Goal: Task Accomplishment & Management: Use online tool/utility

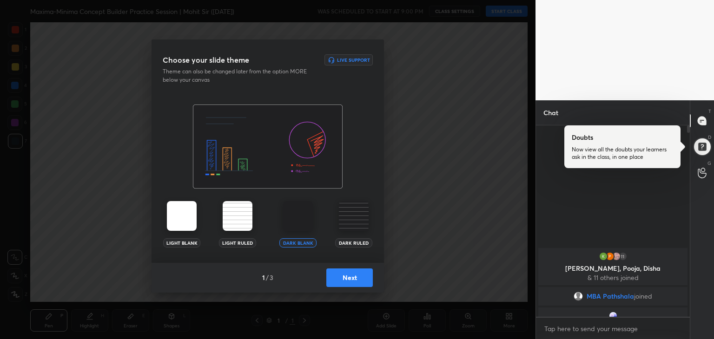
scroll to position [2, 3]
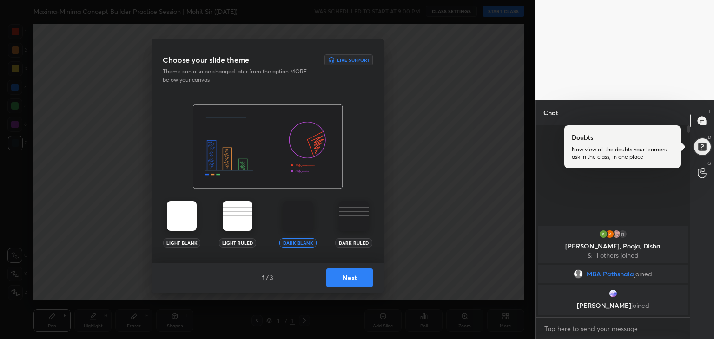
click at [355, 273] on button "Next" at bounding box center [349, 278] width 46 height 19
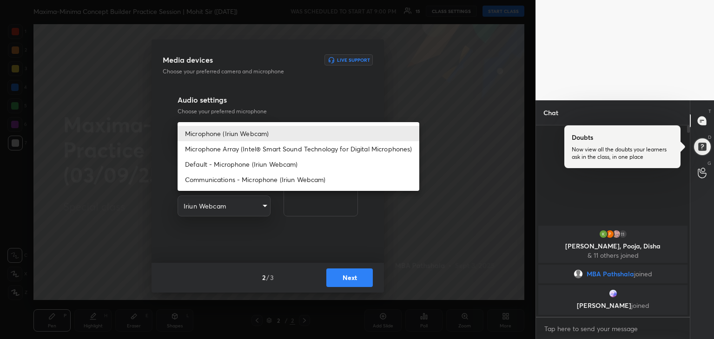
click at [261, 129] on body "1 2 3 4 5 6 7 R O A L C X Z Erase all C X Z Maxima-Minima Concept Builder Pract…" at bounding box center [357, 169] width 714 height 339
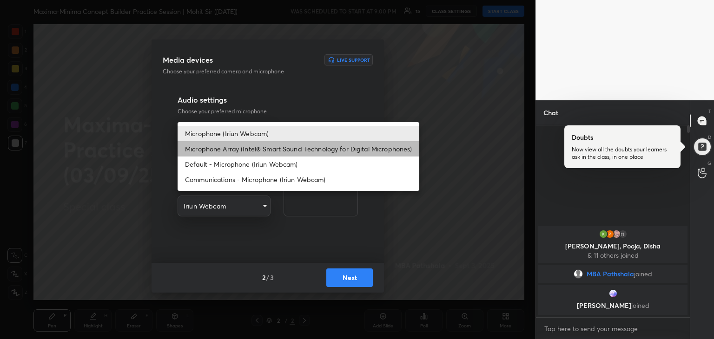
click at [244, 149] on li "Microphone Array (Intel® Smart Sound Technology for Digital Microphones)" at bounding box center [299, 148] width 242 height 15
type input "0456ef3dc600cbefbbb324f7ce7333774c58f4b13e705eea7adaa143bb23302f"
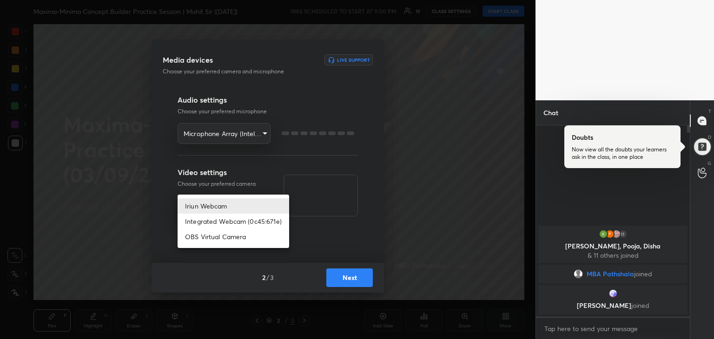
click at [243, 211] on body "1 2 3 4 5 6 7 R O A L C X Z Erase all C X Z Maxima-Minima Concept Builder Pract…" at bounding box center [357, 169] width 714 height 339
click at [225, 224] on li "Integrated Webcam (0c45:671e)" at bounding box center [234, 221] width 112 height 15
type input "42adfd960d9d4dcecc09e7ff59bc1eff05b085836b70f7f6c72d2d87c888669e"
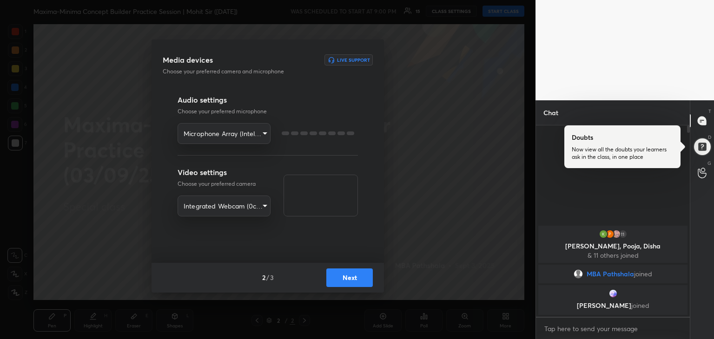
click at [356, 281] on button "Next" at bounding box center [349, 278] width 46 height 19
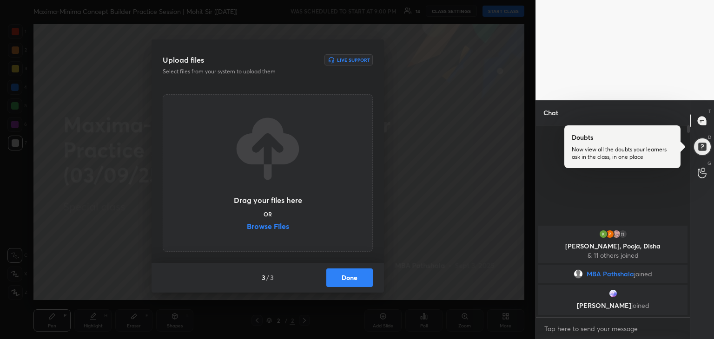
click at [273, 224] on label "Browse Files" at bounding box center [268, 228] width 42 height 10
click at [247, 224] on input "Browse Files" at bounding box center [247, 228] width 0 height 10
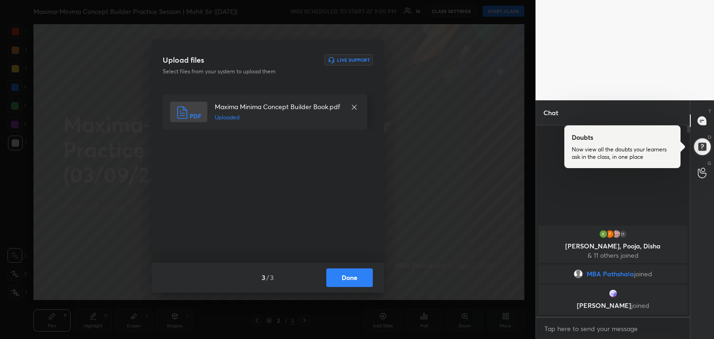
click at [344, 281] on button "Done" at bounding box center [349, 278] width 46 height 19
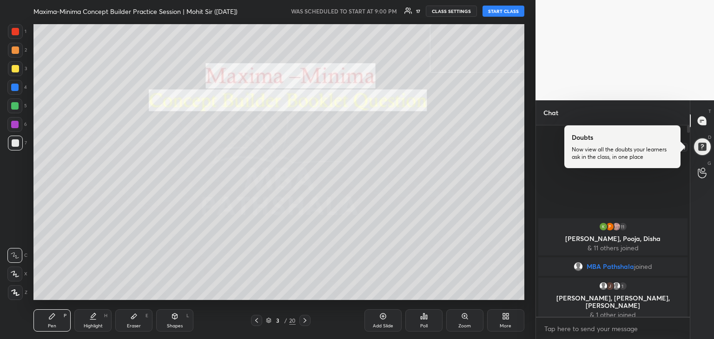
click at [703, 149] on div at bounding box center [702, 147] width 19 height 19
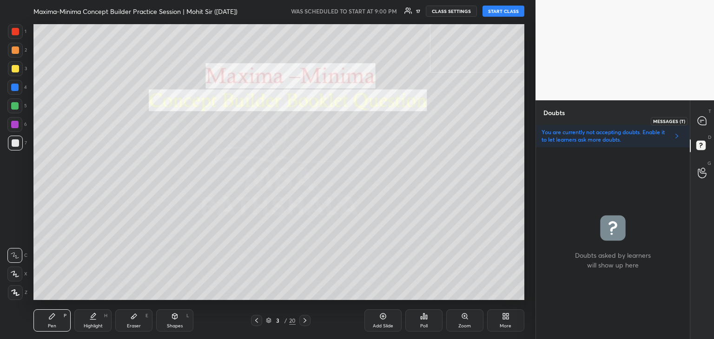
click at [702, 120] on icon at bounding box center [702, 121] width 8 height 8
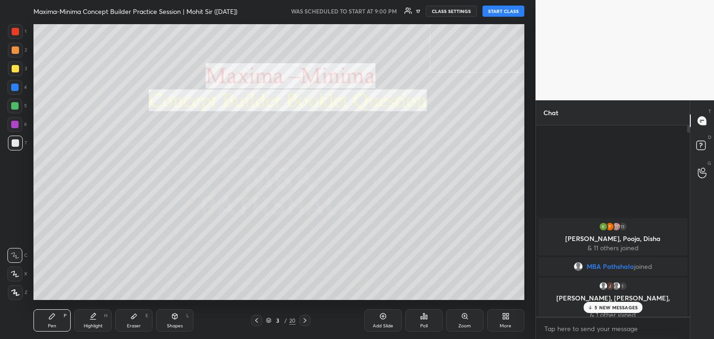
scroll to position [189, 151]
click at [497, 10] on button "START CLASS" at bounding box center [504, 11] width 42 height 11
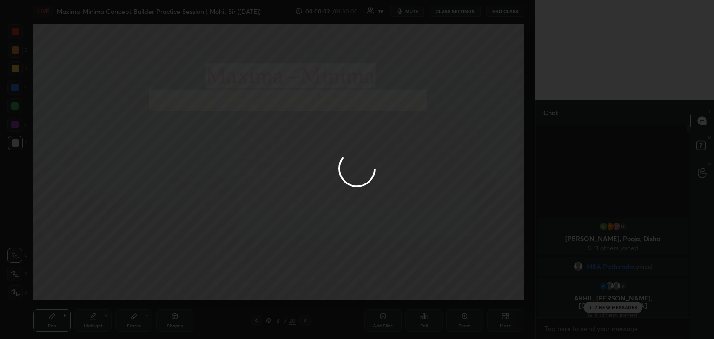
click at [600, 305] on div at bounding box center [357, 169] width 714 height 339
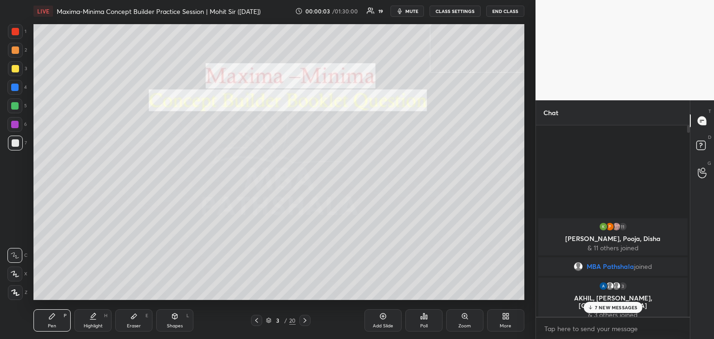
click at [598, 308] on p "7 NEW MESSAGES" at bounding box center [616, 308] width 43 height 6
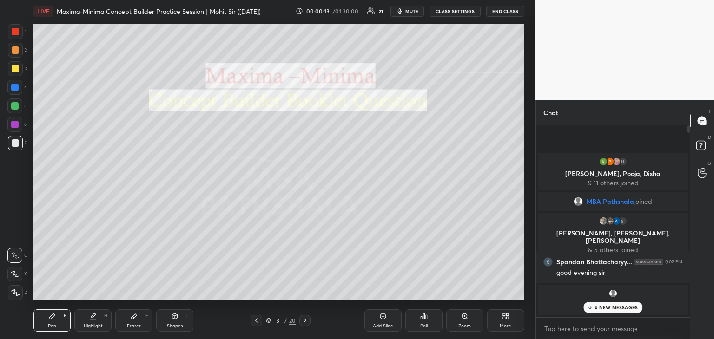
click at [593, 308] on icon at bounding box center [590, 308] width 6 height 6
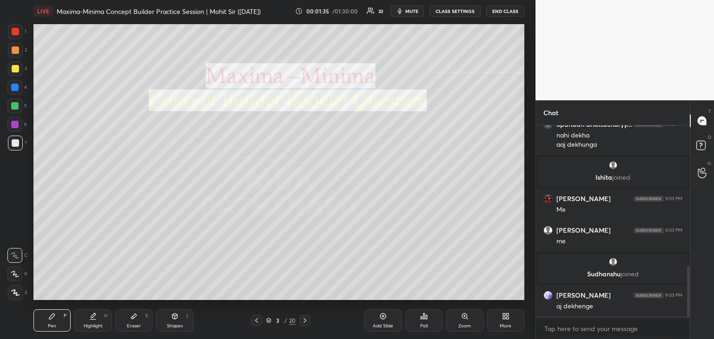
scroll to position [562, 0]
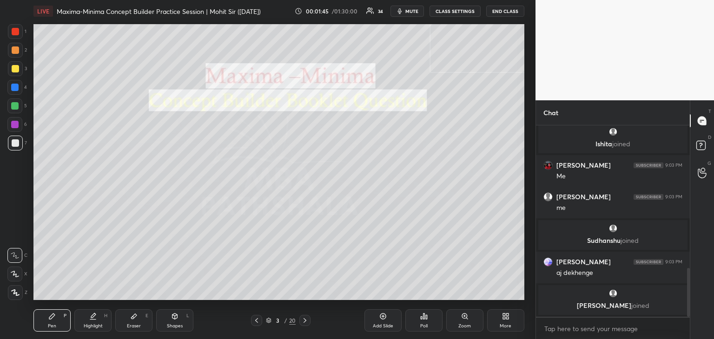
click at [13, 66] on div at bounding box center [15, 68] width 7 height 7
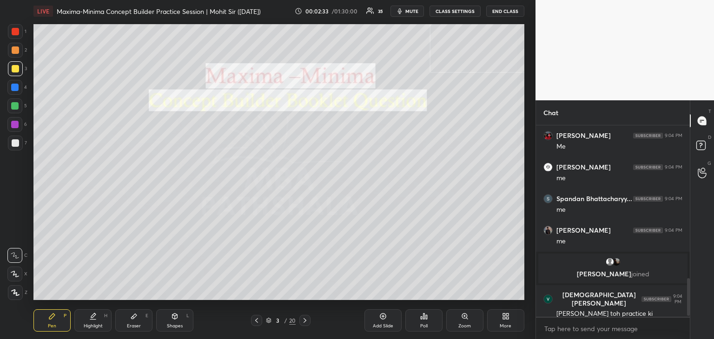
scroll to position [788, 0]
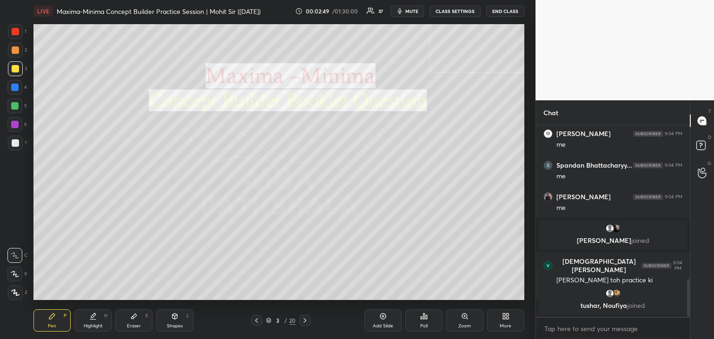
click at [388, 311] on div "Add Slide" at bounding box center [382, 321] width 37 height 22
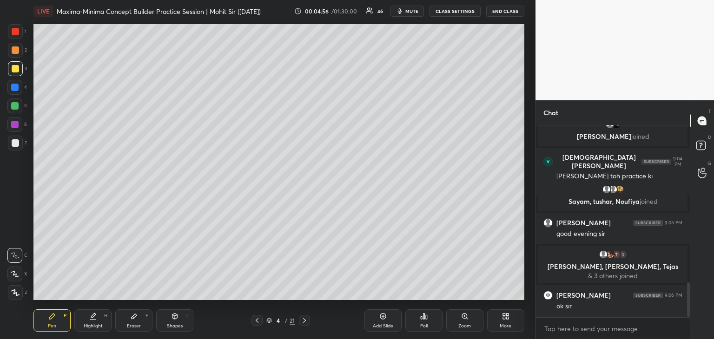
scroll to position [880, 0]
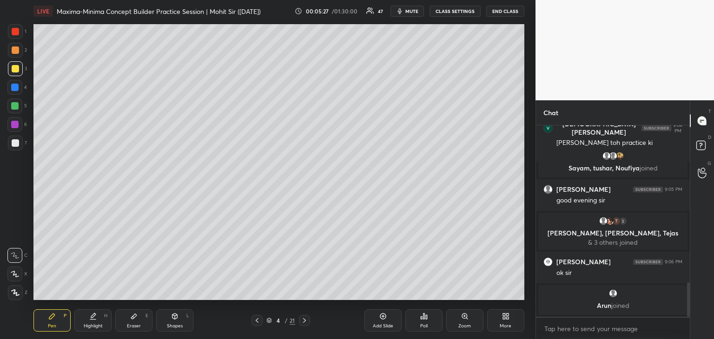
click at [379, 318] on div "Add Slide" at bounding box center [382, 321] width 37 height 22
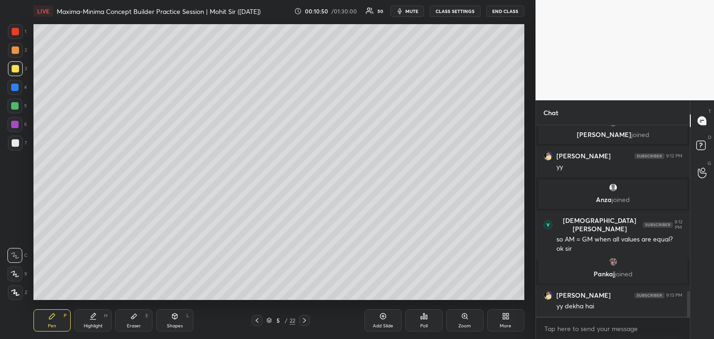
scroll to position [1282, 0]
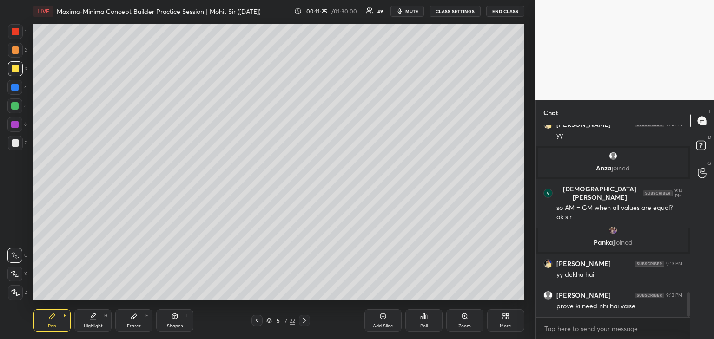
click at [377, 322] on div "Add Slide" at bounding box center [382, 321] width 37 height 22
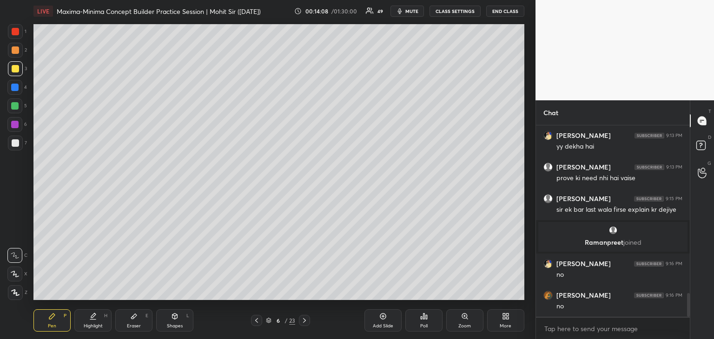
scroll to position [1397, 0]
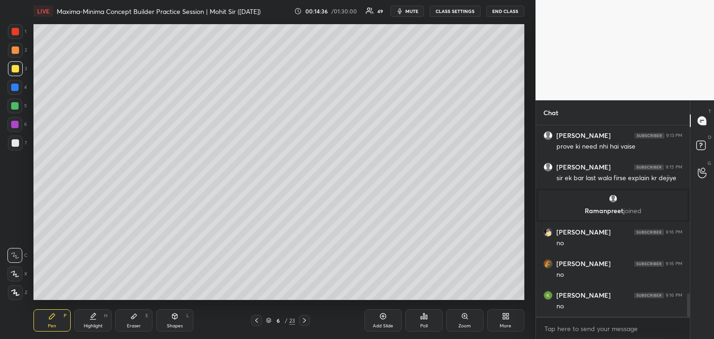
click at [255, 320] on icon at bounding box center [256, 320] width 7 height 7
click at [306, 320] on icon at bounding box center [304, 320] width 7 height 7
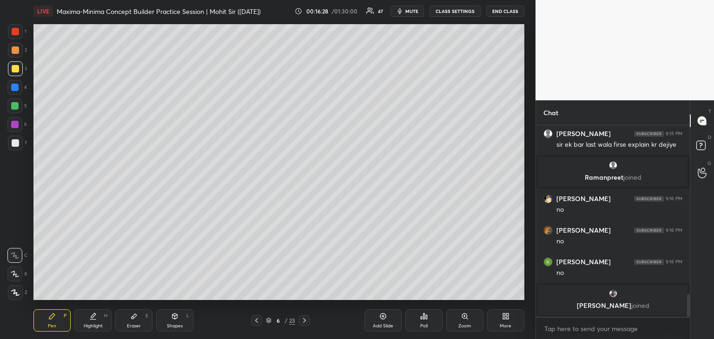
click at [379, 321] on div "Add Slide" at bounding box center [382, 321] width 37 height 22
click at [132, 318] on icon at bounding box center [134, 316] width 6 height 5
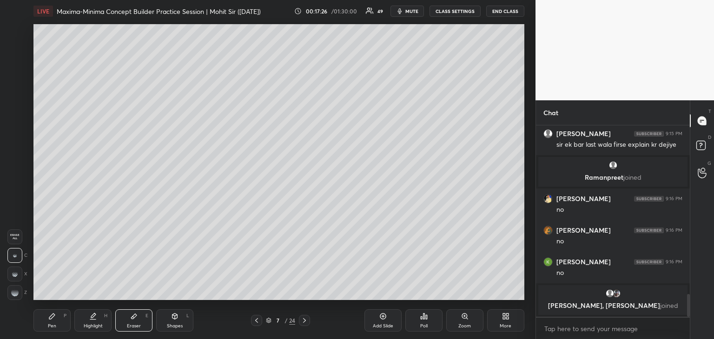
click at [57, 321] on div "Pen P" at bounding box center [51, 321] width 37 height 22
click at [302, 324] on icon at bounding box center [304, 320] width 7 height 7
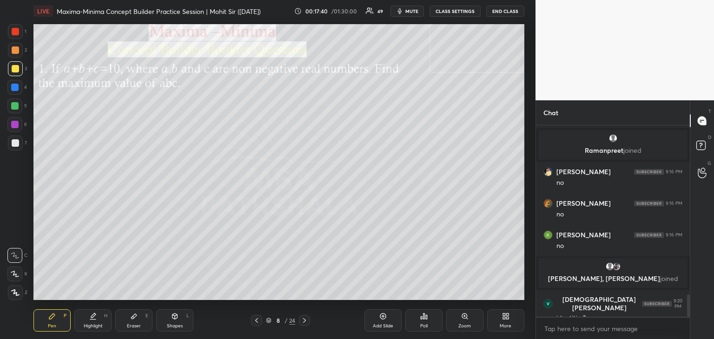
scroll to position [1436, 0]
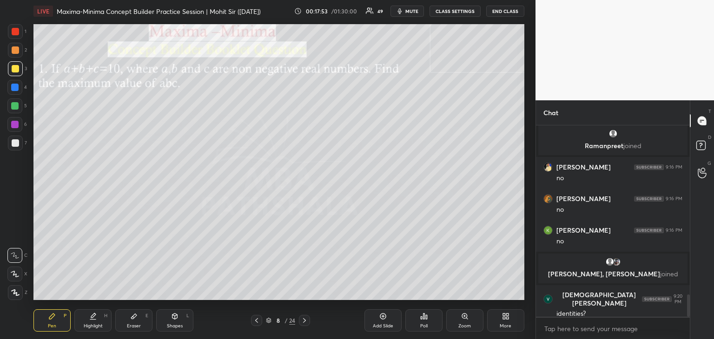
click at [256, 323] on icon at bounding box center [256, 320] width 7 height 7
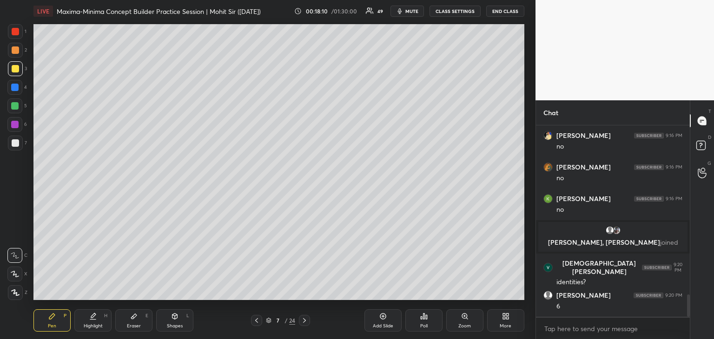
scroll to position [1501, 0]
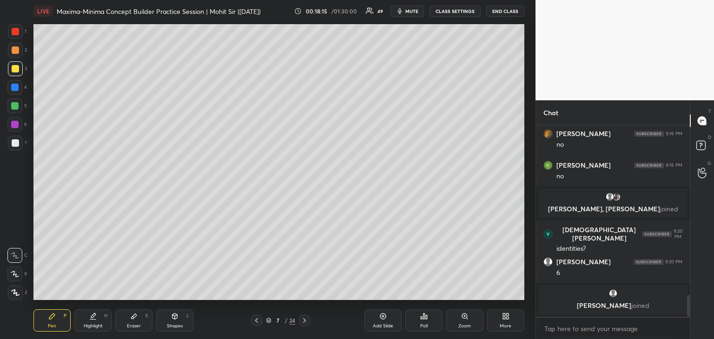
click at [378, 319] on div "Add Slide" at bounding box center [382, 321] width 37 height 22
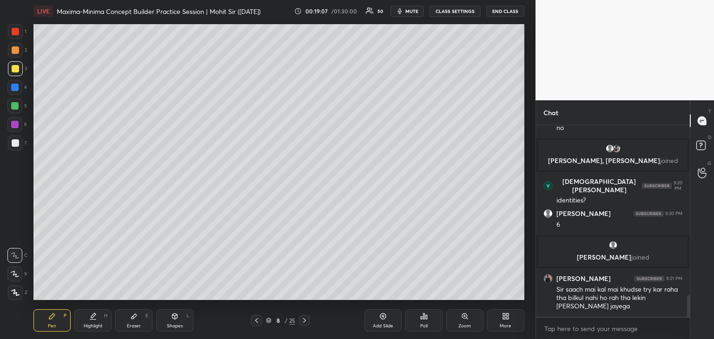
scroll to position [1547, 0]
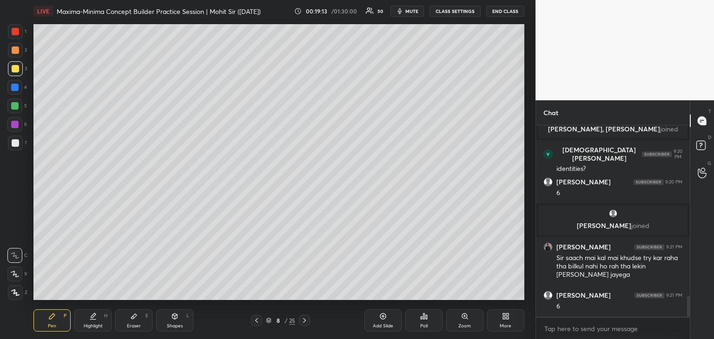
click at [139, 316] on div "Eraser E" at bounding box center [133, 321] width 37 height 22
click at [56, 318] on div "Pen P" at bounding box center [51, 321] width 37 height 22
click at [253, 322] on div at bounding box center [256, 320] width 11 height 11
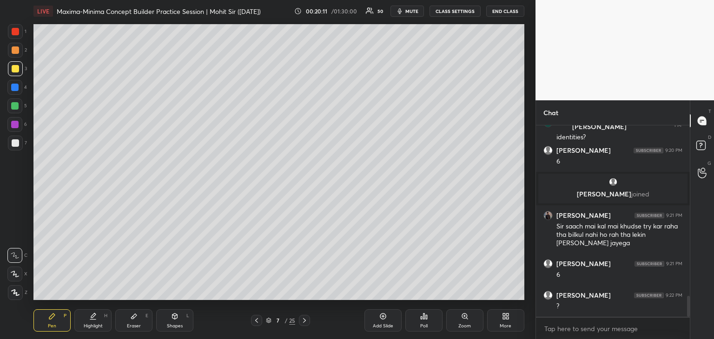
scroll to position [1610, 0]
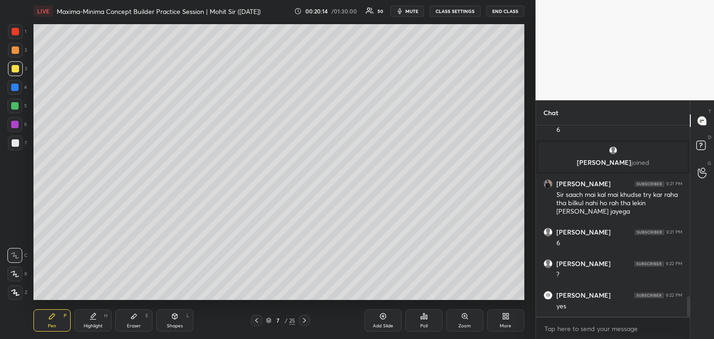
click at [140, 322] on div "Eraser E" at bounding box center [133, 321] width 37 height 22
click at [15, 290] on rect at bounding box center [15, 289] width 1 height 1
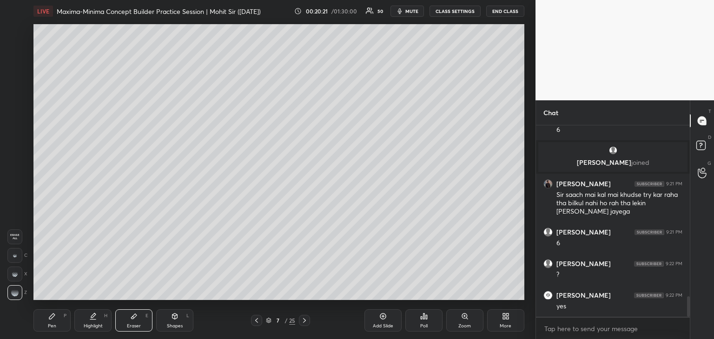
click at [48, 320] on icon at bounding box center [51, 316] width 7 height 7
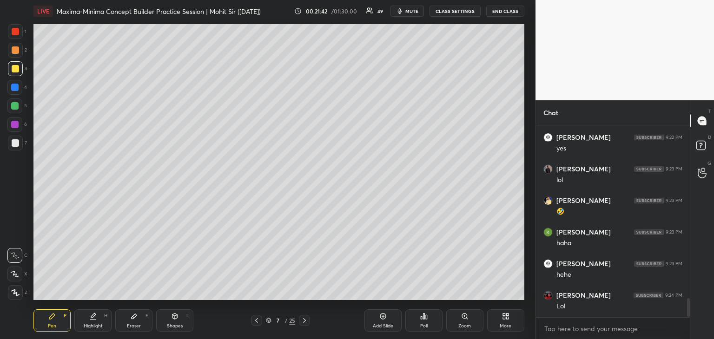
scroll to position [1800, 0]
click at [257, 319] on icon at bounding box center [256, 320] width 7 height 7
click at [257, 319] on icon at bounding box center [256, 320] width 3 height 5
click at [301, 318] on icon at bounding box center [304, 320] width 7 height 7
click at [302, 321] on icon at bounding box center [304, 320] width 7 height 7
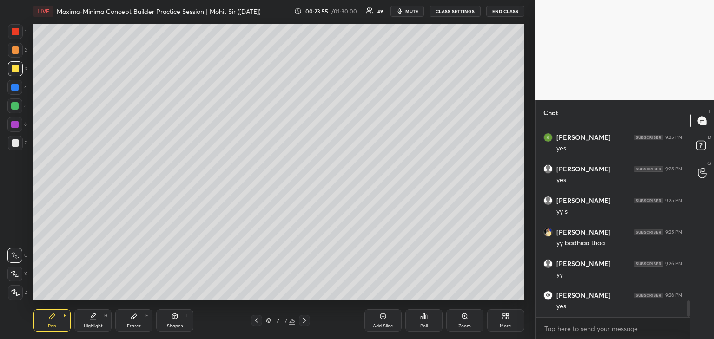
scroll to position [2053, 0]
click at [255, 319] on icon at bounding box center [256, 320] width 7 height 7
click at [306, 322] on icon at bounding box center [304, 320] width 7 height 7
click at [303, 322] on icon at bounding box center [304, 320] width 7 height 7
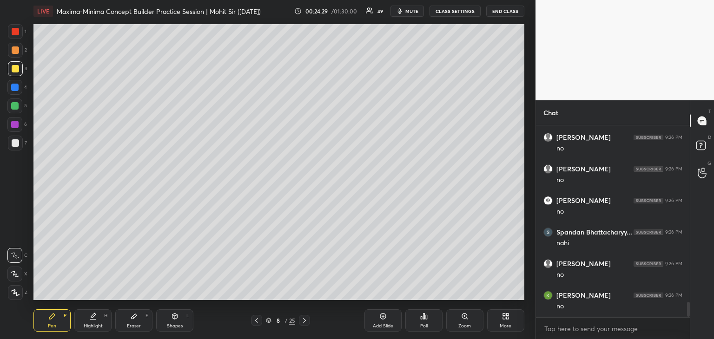
click at [254, 323] on icon at bounding box center [256, 320] width 7 height 7
click at [258, 319] on icon at bounding box center [256, 320] width 7 height 7
click at [382, 320] on div "Add Slide" at bounding box center [382, 321] width 37 height 22
click at [305, 318] on icon at bounding box center [304, 320] width 7 height 7
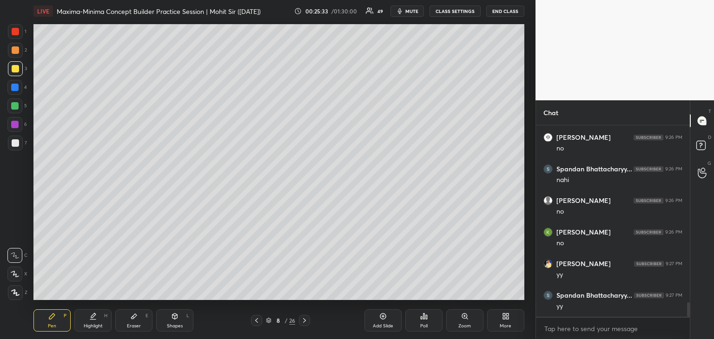
click at [307, 320] on icon at bounding box center [304, 320] width 7 height 7
click at [130, 320] on icon at bounding box center [133, 316] width 7 height 7
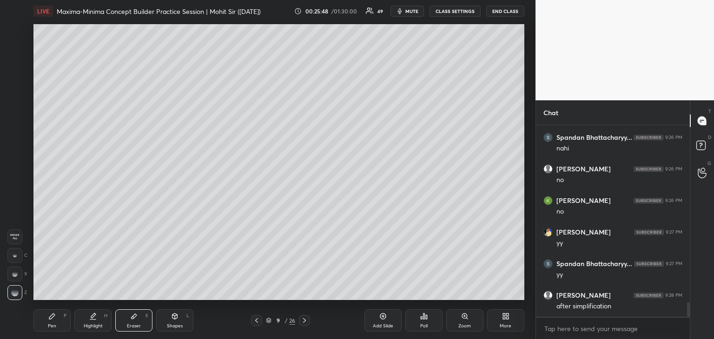
click at [60, 317] on div "Pen P" at bounding box center [51, 321] width 37 height 22
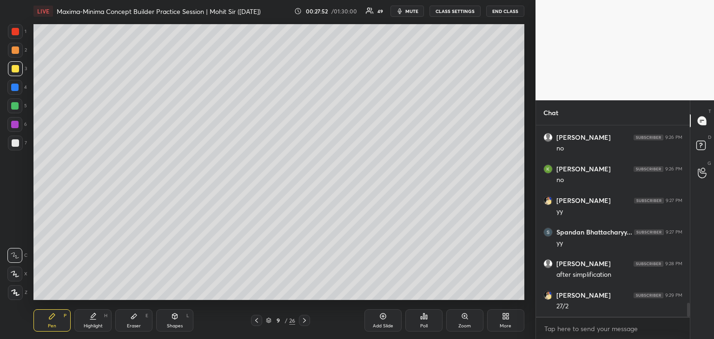
scroll to position [2432, 0]
click at [257, 321] on icon at bounding box center [256, 320] width 7 height 7
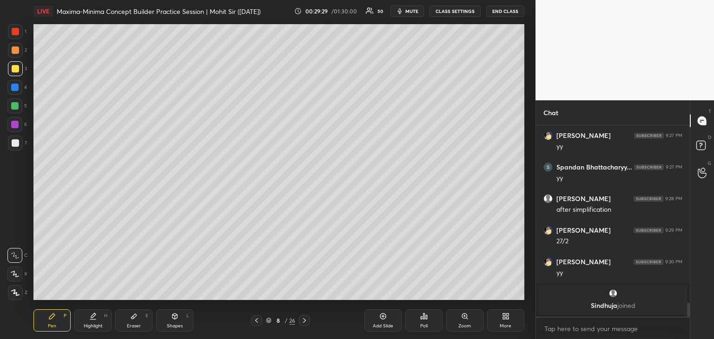
click at [304, 323] on icon at bounding box center [304, 320] width 7 height 7
click at [304, 321] on icon at bounding box center [304, 320] width 7 height 7
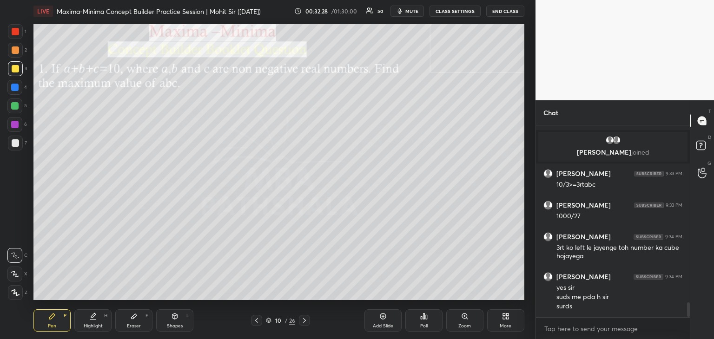
scroll to position [2354, 0]
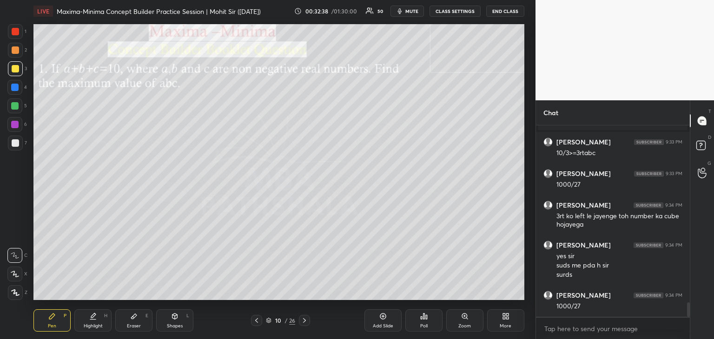
click at [258, 323] on icon at bounding box center [256, 320] width 7 height 7
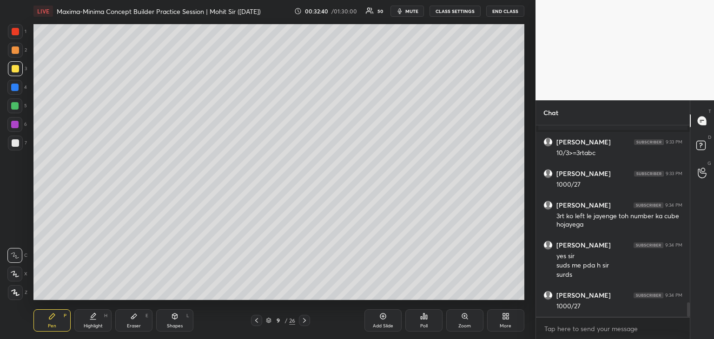
click at [303, 321] on icon at bounding box center [304, 320] width 7 height 7
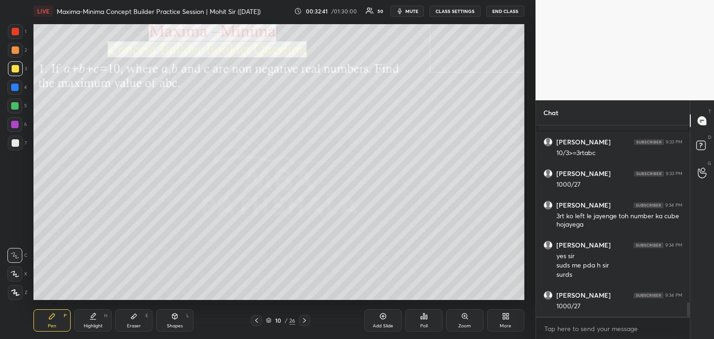
click at [376, 319] on div "Add Slide" at bounding box center [382, 321] width 37 height 22
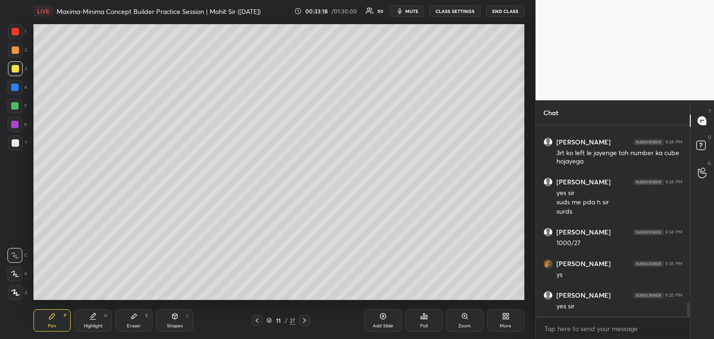
scroll to position [2449, 0]
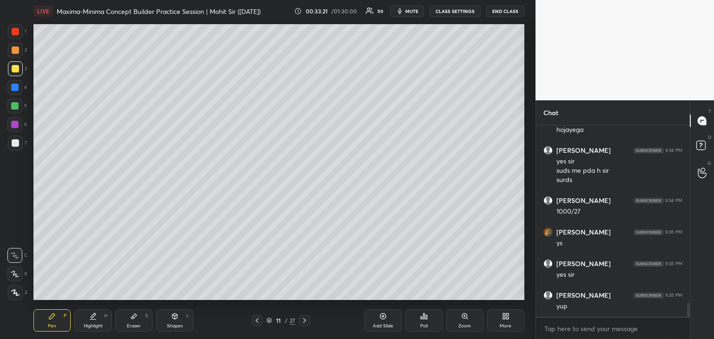
click at [258, 321] on icon at bounding box center [256, 320] width 7 height 7
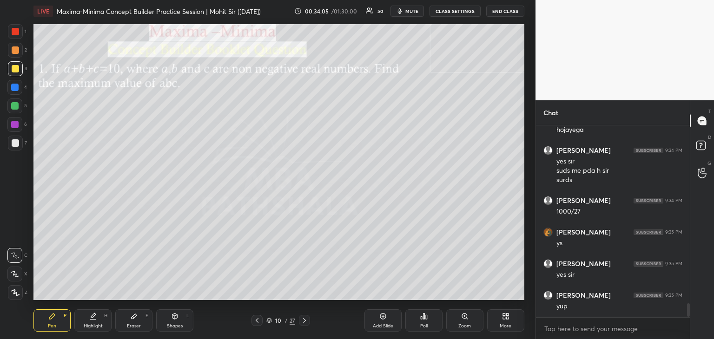
scroll to position [2489, 0]
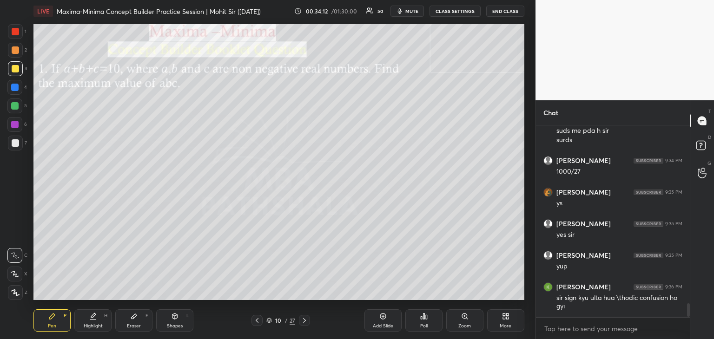
click at [304, 320] on icon at bounding box center [304, 320] width 7 height 7
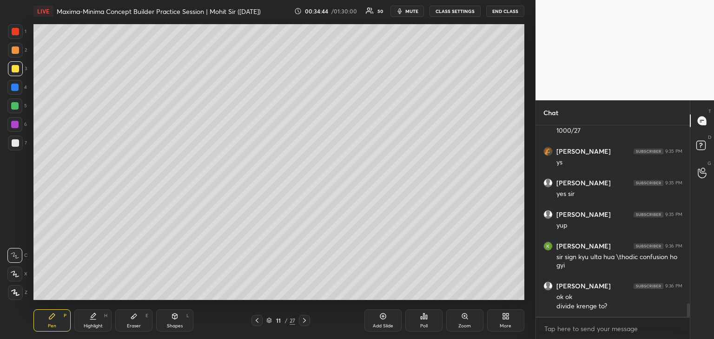
scroll to position [2562, 0]
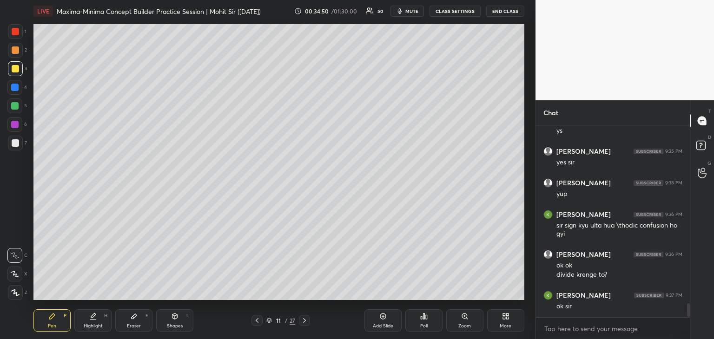
click at [256, 320] on icon at bounding box center [256, 320] width 7 height 7
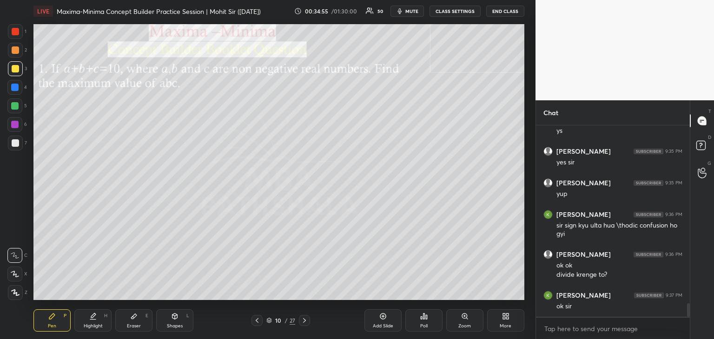
click at [305, 320] on icon at bounding box center [304, 320] width 7 height 7
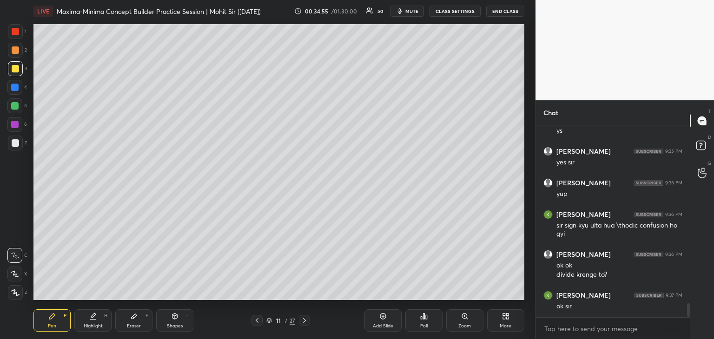
click at [305, 320] on icon at bounding box center [304, 320] width 7 height 7
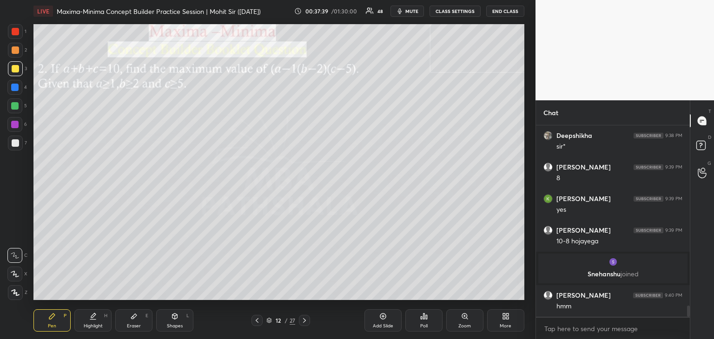
scroll to position [3038, 0]
click at [11, 143] on div at bounding box center [15, 143] width 15 height 15
click at [258, 322] on icon at bounding box center [256, 320] width 7 height 7
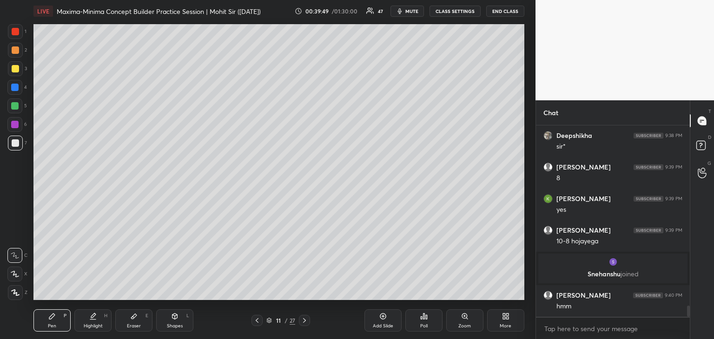
click at [258, 320] on icon at bounding box center [256, 320] width 7 height 7
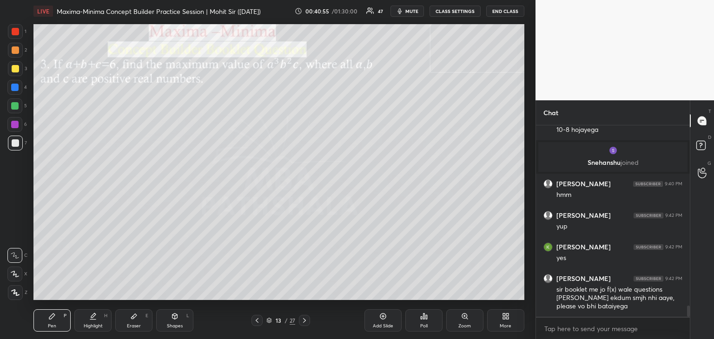
scroll to position [3181, 0]
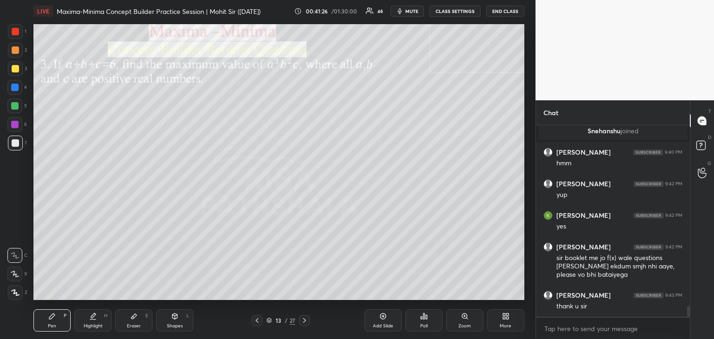
click at [13, 69] on div at bounding box center [15, 68] width 7 height 7
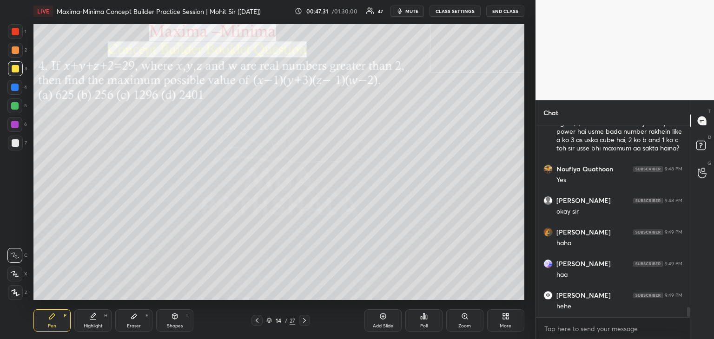
scroll to position [3577, 0]
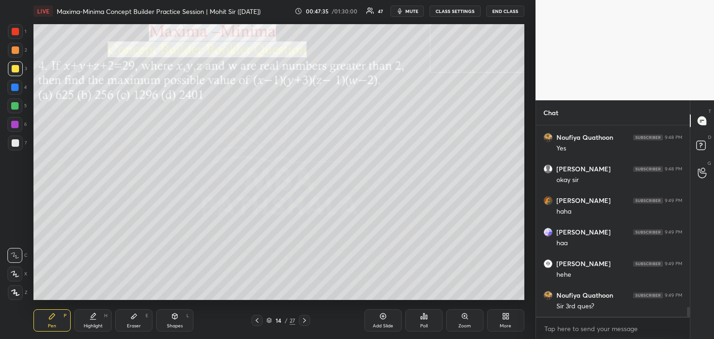
click at [13, 145] on div at bounding box center [15, 142] width 7 height 7
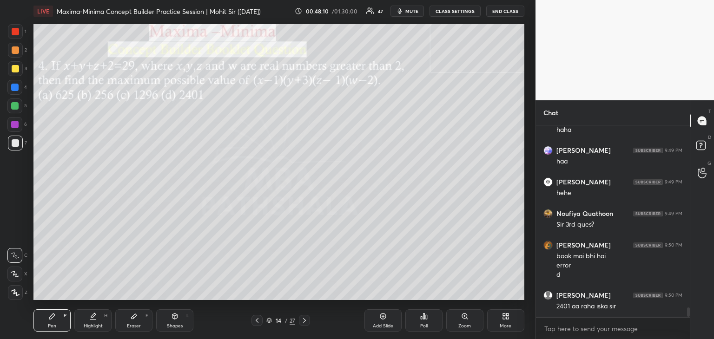
scroll to position [3690, 0]
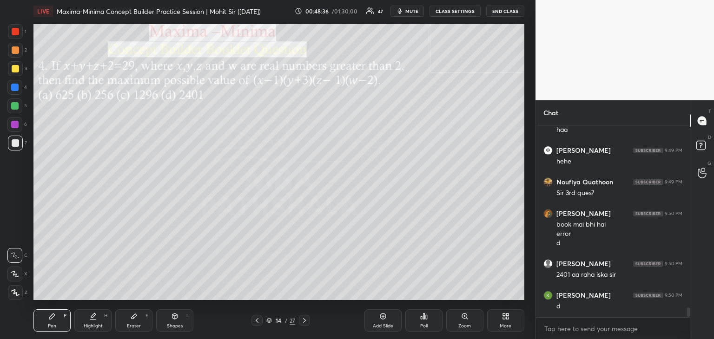
click at [15, 70] on div at bounding box center [15, 68] width 7 height 7
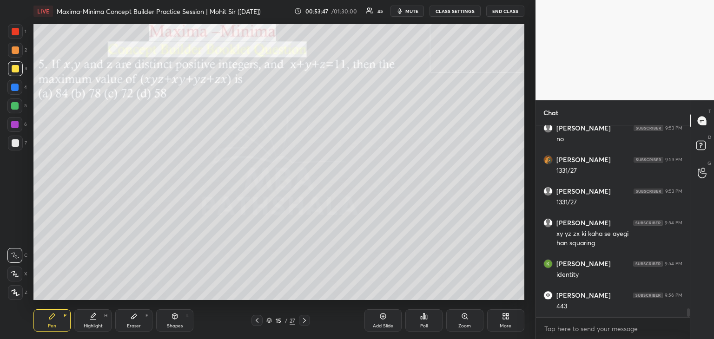
scroll to position [4174, 0]
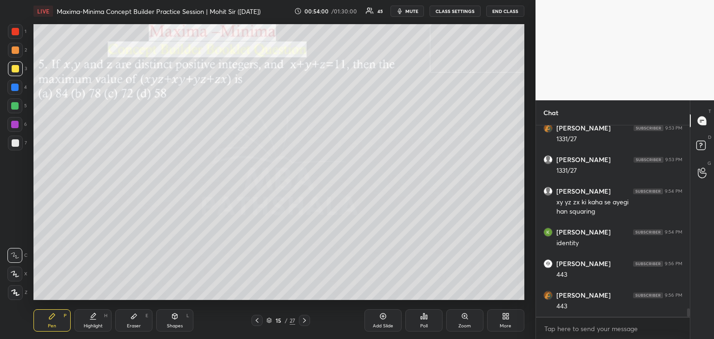
click at [140, 317] on div "Eraser E" at bounding box center [133, 321] width 37 height 22
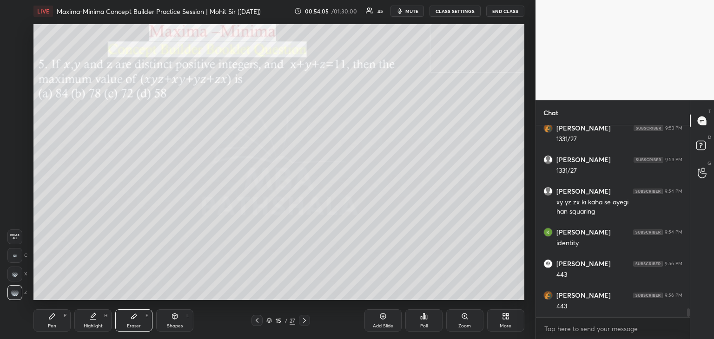
click at [62, 325] on div "Pen P" at bounding box center [51, 321] width 37 height 22
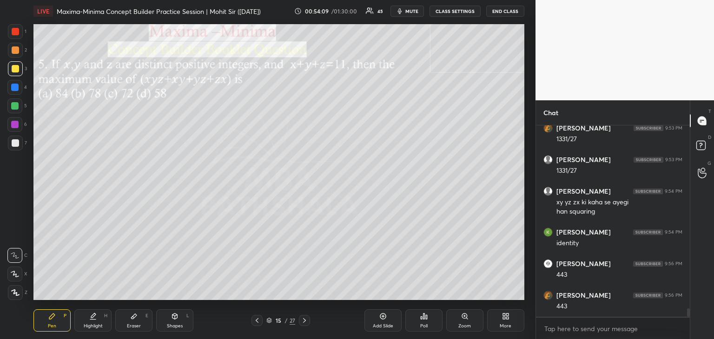
click at [14, 50] on div at bounding box center [15, 49] width 7 height 7
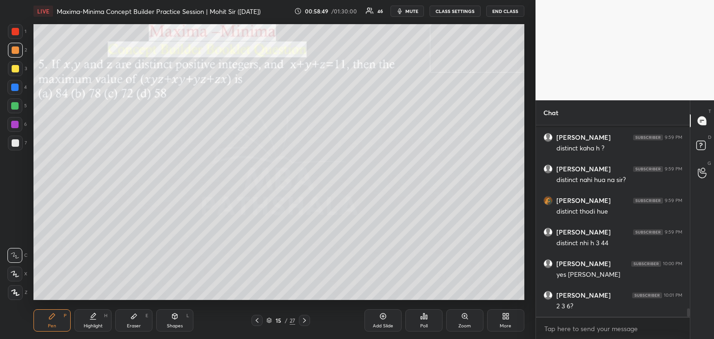
scroll to position [4269, 0]
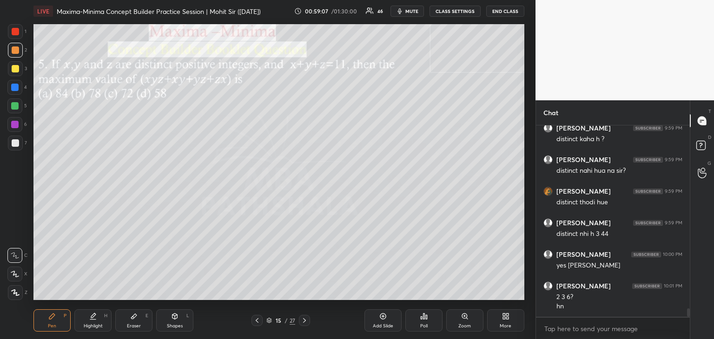
click at [134, 326] on div "Eraser" at bounding box center [134, 326] width 14 height 5
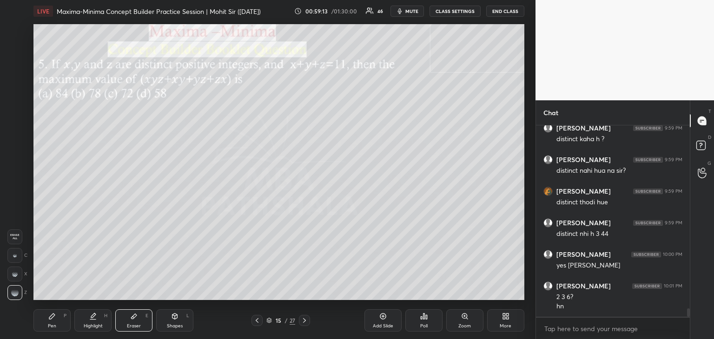
click at [50, 325] on div "Pen" at bounding box center [52, 326] width 8 height 5
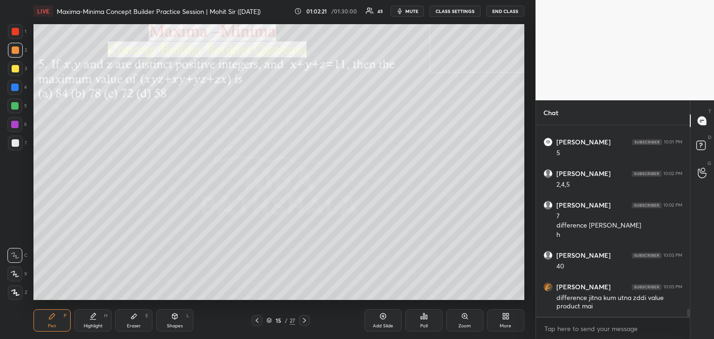
scroll to position [4580, 0]
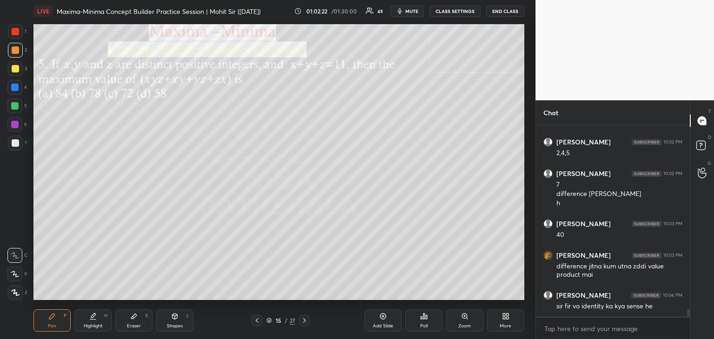
click at [379, 318] on icon at bounding box center [382, 316] width 7 height 7
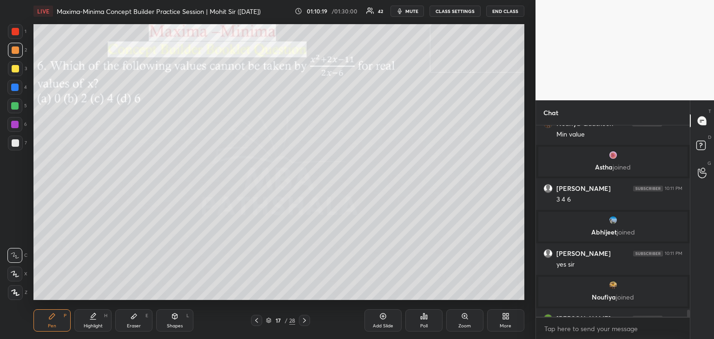
scroll to position [4946, 0]
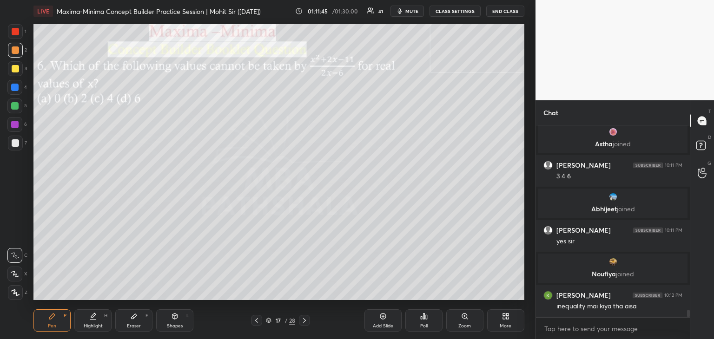
click at [381, 321] on div "Add Slide" at bounding box center [382, 321] width 37 height 22
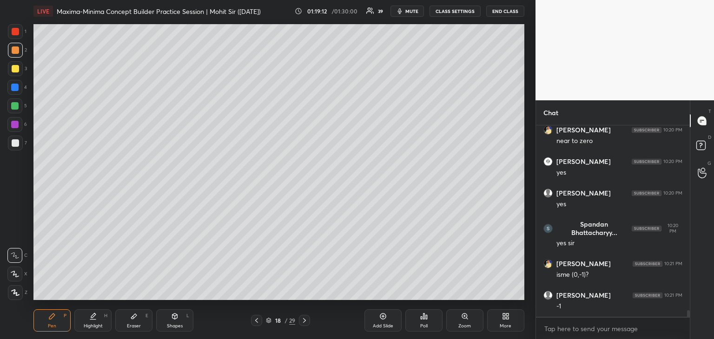
scroll to position [5540, 0]
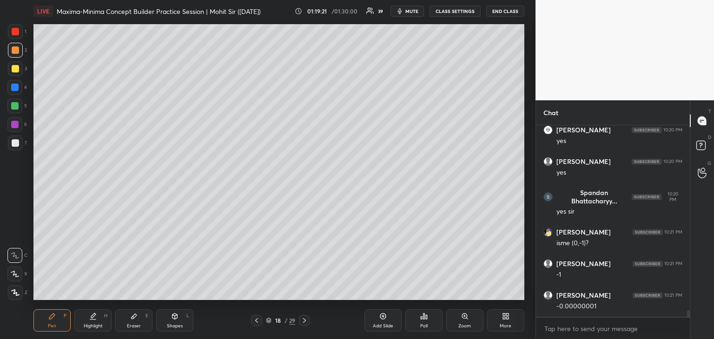
click at [383, 322] on div "Add Slide" at bounding box center [382, 321] width 37 height 22
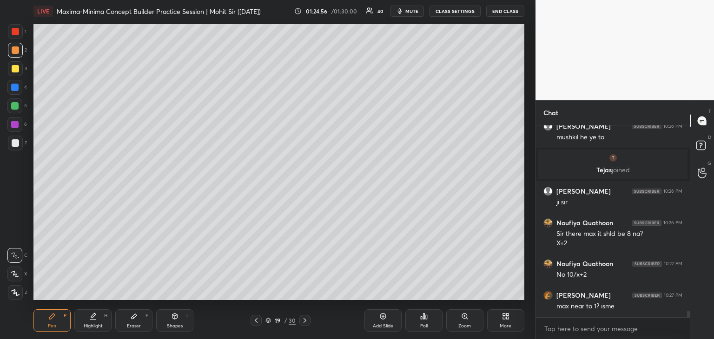
scroll to position [5929, 0]
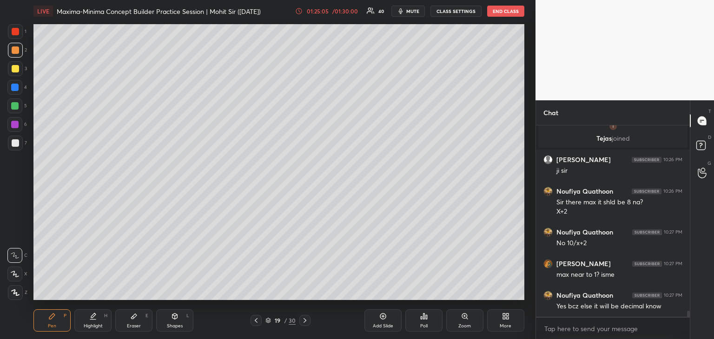
click at [320, 12] on div "01:25:05" at bounding box center [318, 11] width 26 height 6
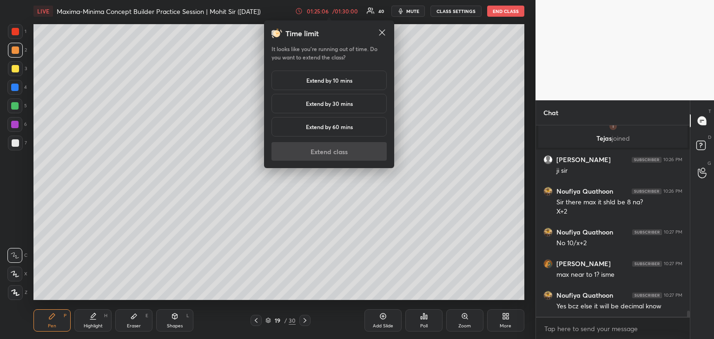
click at [336, 79] on h5 "Extend by 10 mins" at bounding box center [329, 80] width 46 height 8
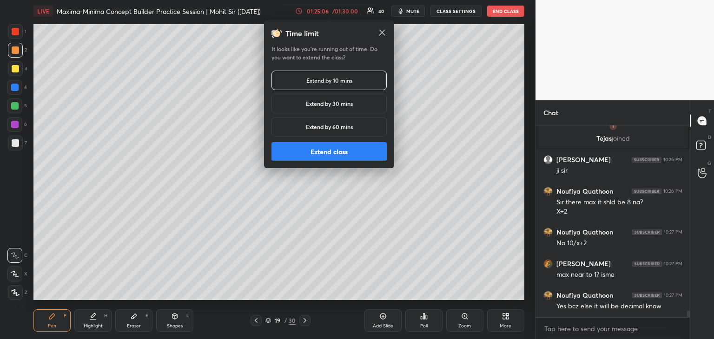
scroll to position [5969, 0]
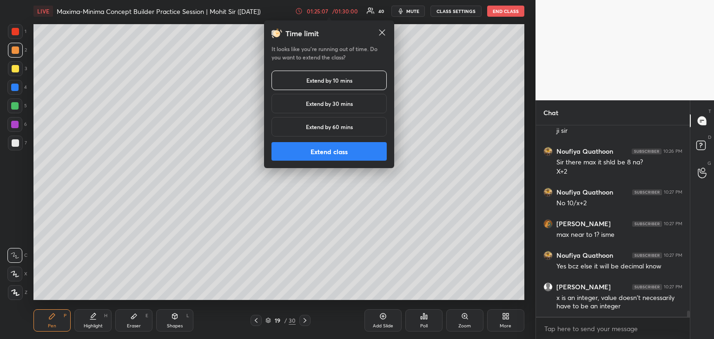
click at [333, 150] on button "Extend class" at bounding box center [328, 151] width 115 height 19
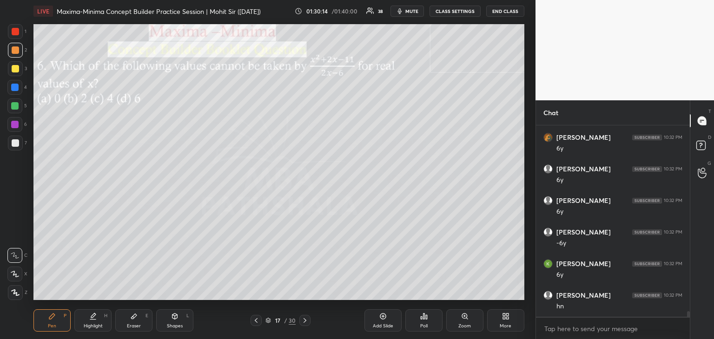
scroll to position [6514, 0]
click at [132, 327] on div "Eraser" at bounding box center [134, 326] width 14 height 5
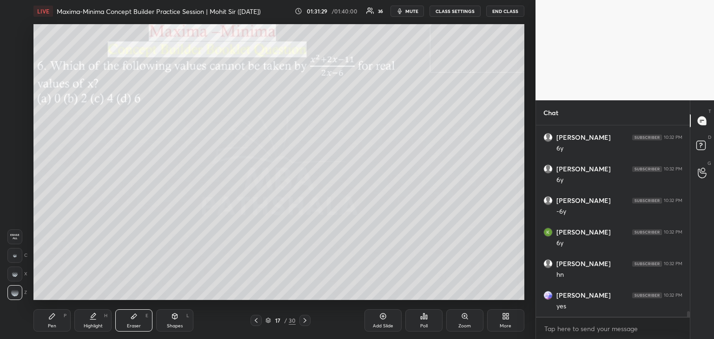
scroll to position [6546, 0]
click at [47, 317] on div "Pen P" at bounding box center [51, 321] width 37 height 22
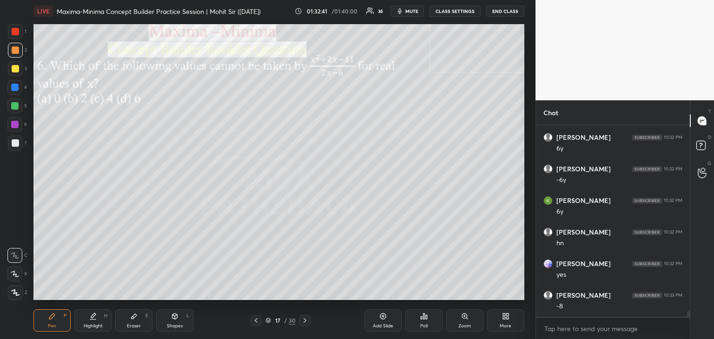
scroll to position [6577, 0]
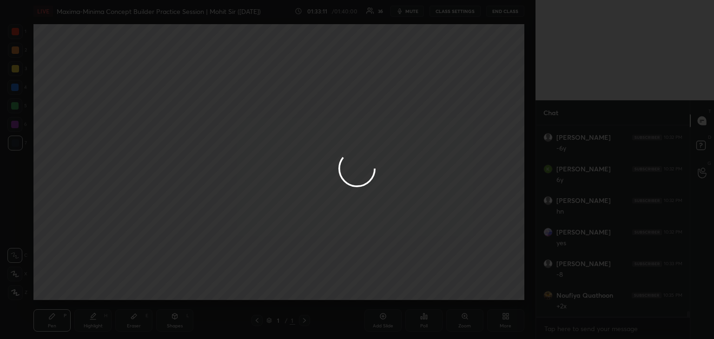
click at [344, 13] on div at bounding box center [357, 169] width 714 height 339
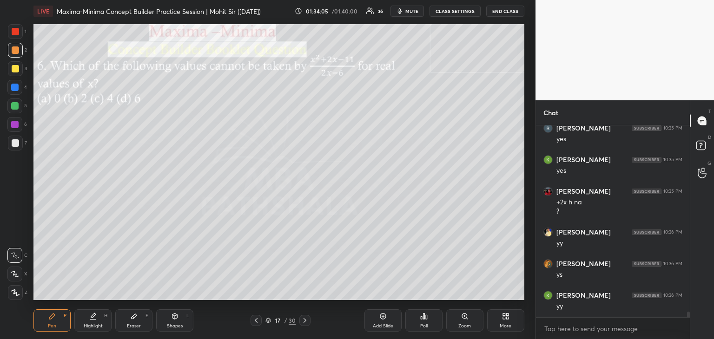
scroll to position [6839, 0]
click at [129, 321] on div "Eraser E" at bounding box center [133, 321] width 37 height 22
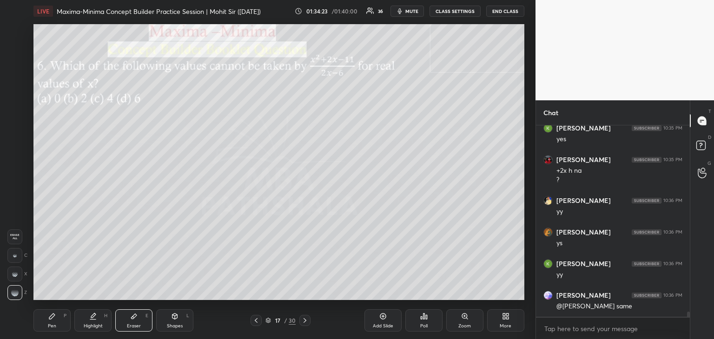
scroll to position [6871, 0]
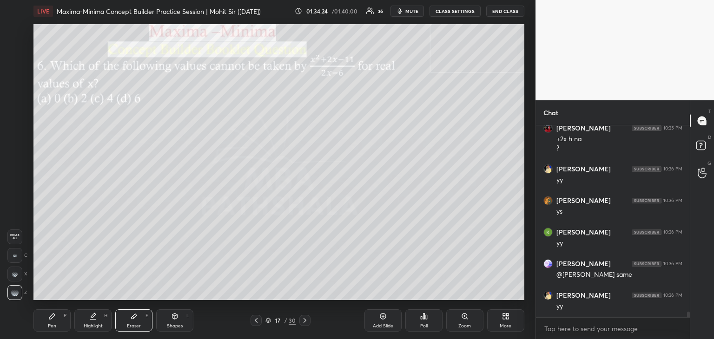
click at [52, 320] on icon at bounding box center [51, 316] width 7 height 7
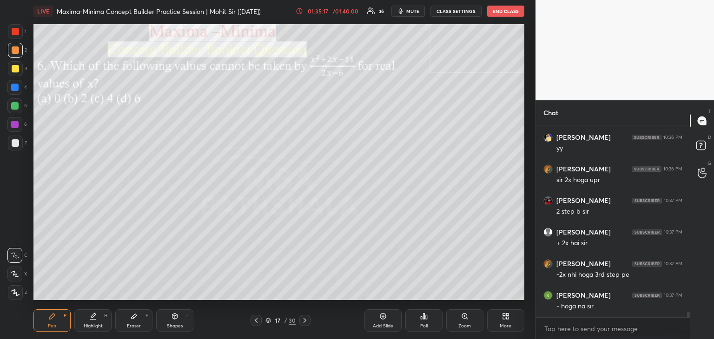
scroll to position [7061, 0]
click at [127, 320] on div "Eraser E" at bounding box center [133, 321] width 37 height 22
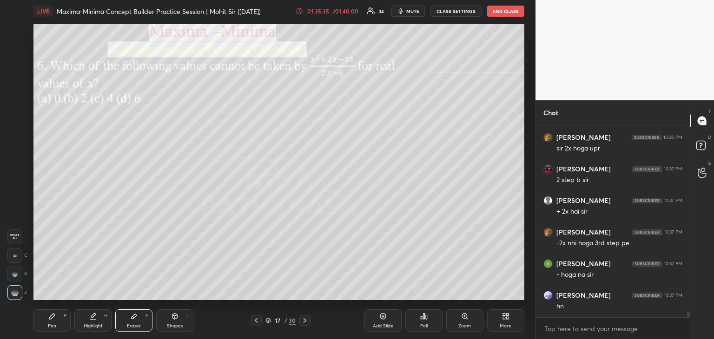
scroll to position [7092, 0]
click at [47, 319] on div "Pen P" at bounding box center [51, 321] width 37 height 22
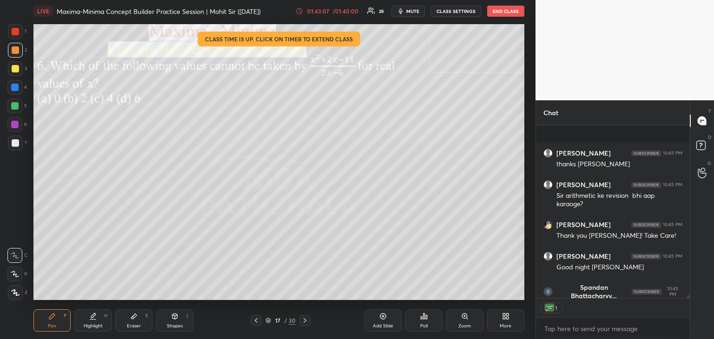
scroll to position [8412, 0]
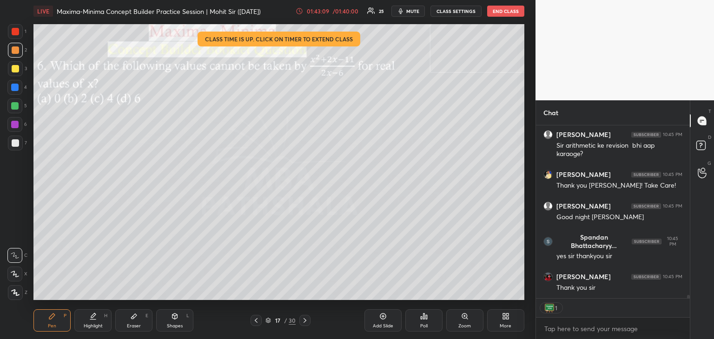
click at [506, 9] on button "END CLASS" at bounding box center [505, 11] width 37 height 11
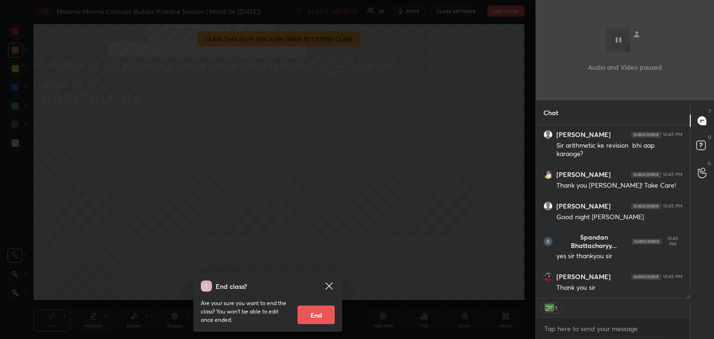
click at [313, 316] on button "End" at bounding box center [316, 315] width 37 height 19
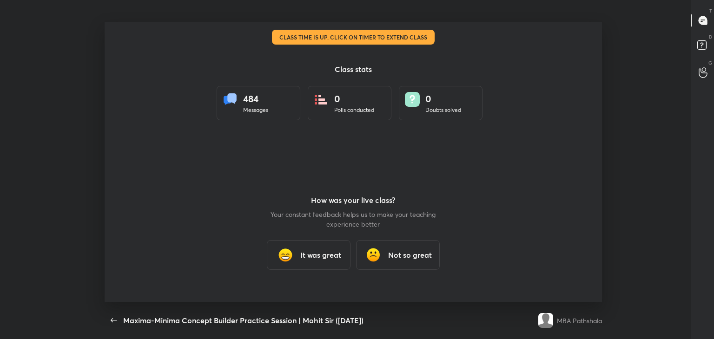
scroll to position [0, 0]
type textarea "x"
